Goal: Task Accomplishment & Management: Use online tool/utility

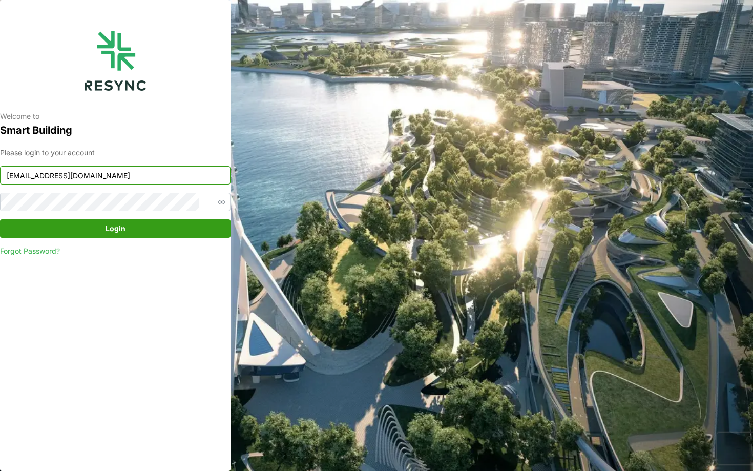
click at [153, 171] on input "ciputra_display@resynctech.com" at bounding box center [115, 175] width 230 height 18
type input "continental_display@resynctech.com"
click at [154, 228] on span "Login" at bounding box center [115, 228] width 211 height 17
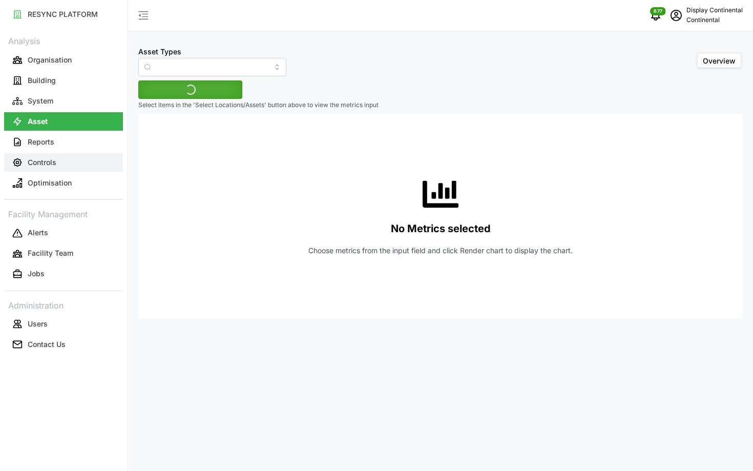
click at [42, 157] on p "Controls" at bounding box center [42, 162] width 29 height 10
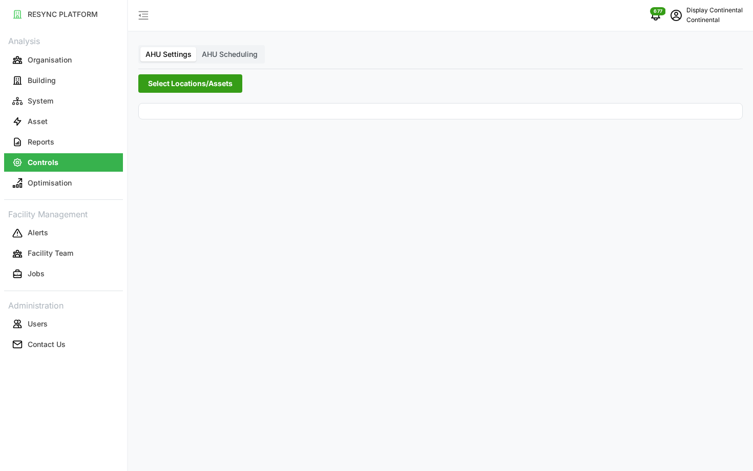
click at [215, 82] on span "Select Locations/Assets" at bounding box center [190, 83] width 85 height 17
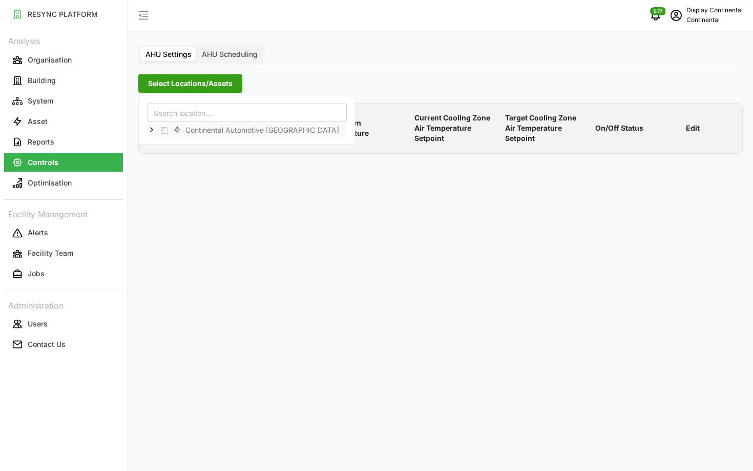
click at [153, 132] on icon at bounding box center [152, 129] width 8 height 8
click at [176, 144] on div "CA1" at bounding box center [247, 144] width 199 height 15
click at [174, 144] on span "Select CA1" at bounding box center [172, 144] width 7 height 7
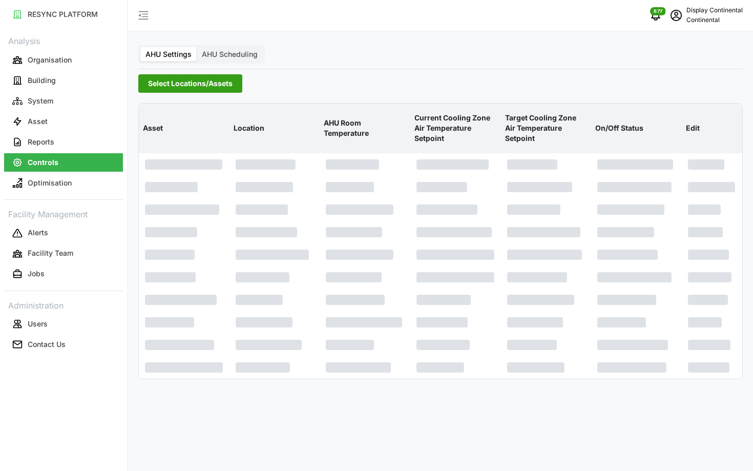
click at [438, 125] on p "Current Cooling Zone Air Temperature Setpoint" at bounding box center [455, 128] width 87 height 48
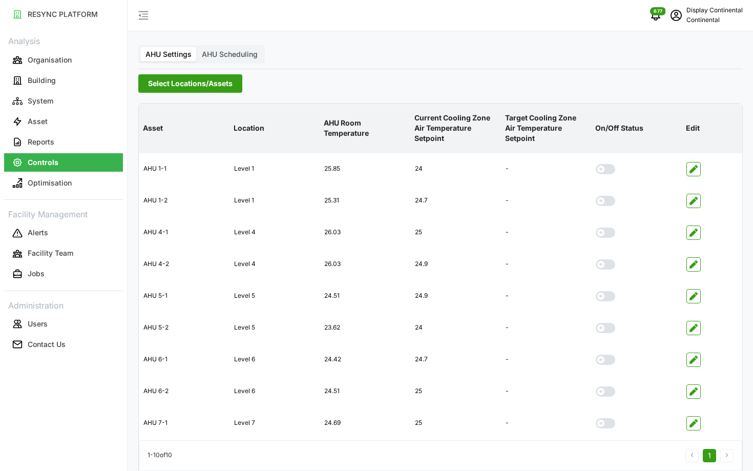
scroll to position [41, 0]
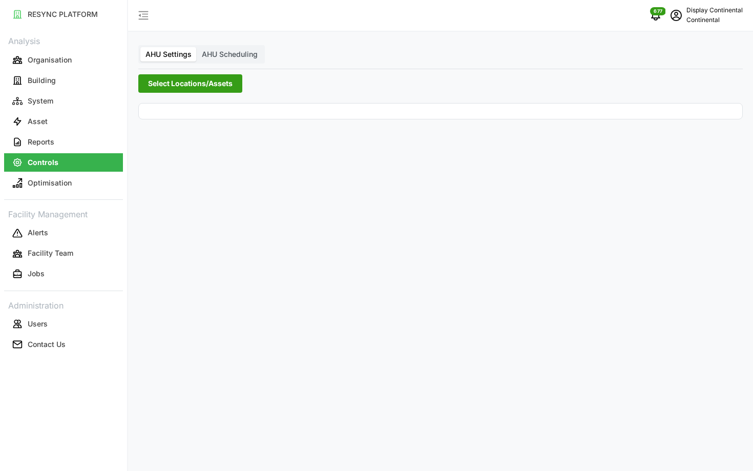
click at [198, 86] on span "Select Locations/Assets" at bounding box center [190, 83] width 85 height 17
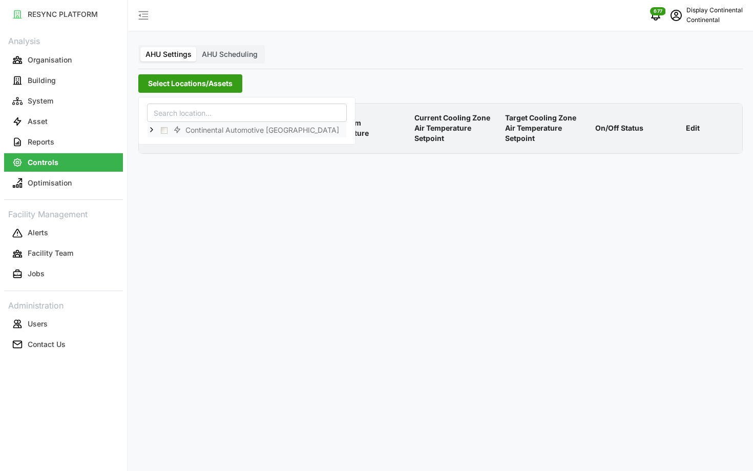
click at [155, 133] on icon at bounding box center [152, 129] width 8 height 8
click at [167, 141] on div "CA1" at bounding box center [247, 144] width 199 height 15
click at [170, 143] on span "Select CA1" at bounding box center [172, 144] width 7 height 7
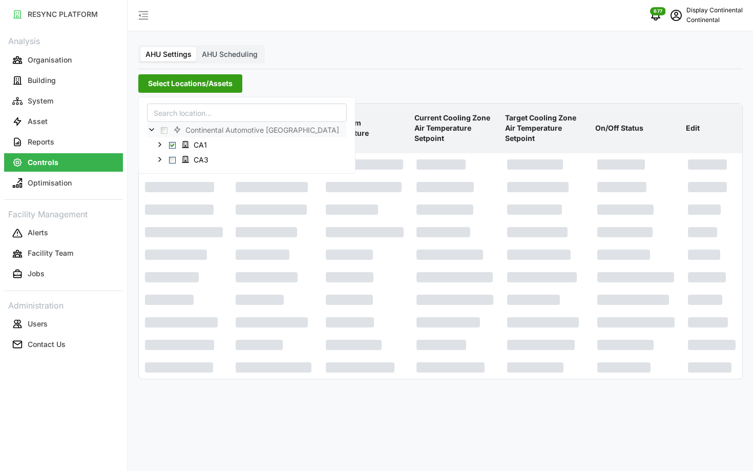
click at [435, 118] on p "Current Cooling Zone Air Temperature Setpoint" at bounding box center [455, 128] width 87 height 48
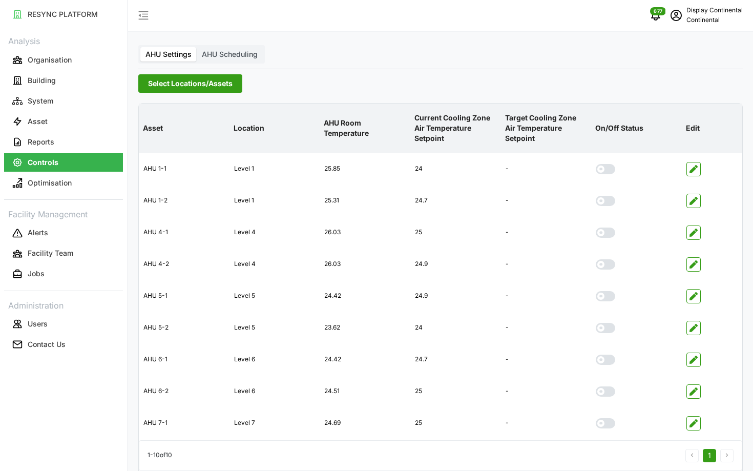
scroll to position [41, 0]
